Goal: Book appointment/travel/reservation

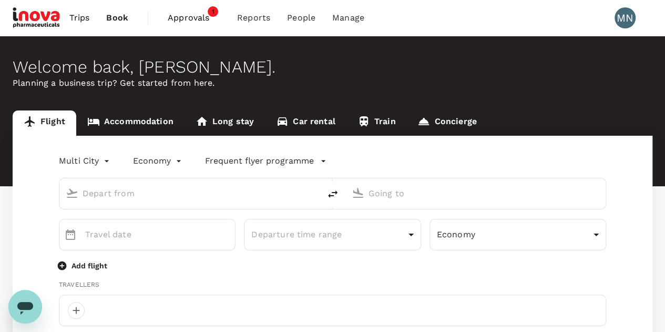
type input "oneway"
type input "business"
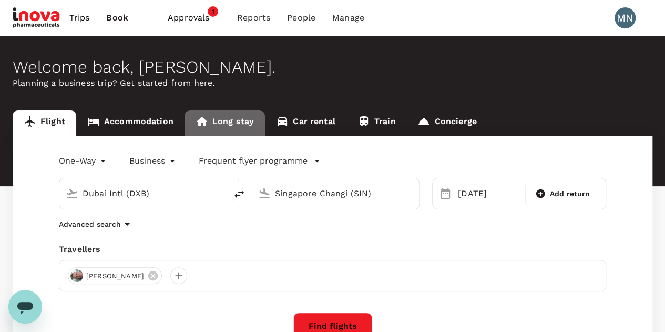
click at [220, 120] on link "Long stay" at bounding box center [224, 122] width 80 height 25
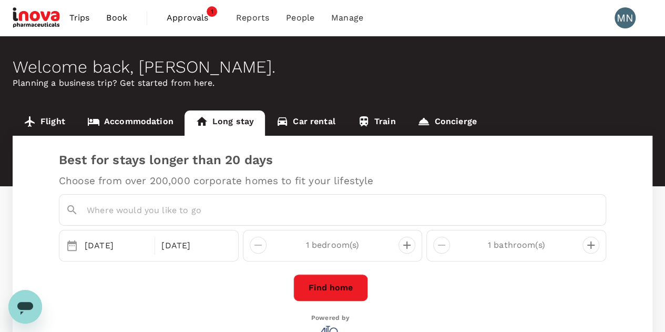
click at [210, 208] on input "text" at bounding box center [335, 210] width 497 height 16
type input "singapore orchard"
click at [191, 288] on div "[DATE] [DATE] bedroom(s) 1 bathroom(s) Find home Powered by" at bounding box center [330, 274] width 551 height 169
